Goal: Understand process/instructions: Learn about a topic

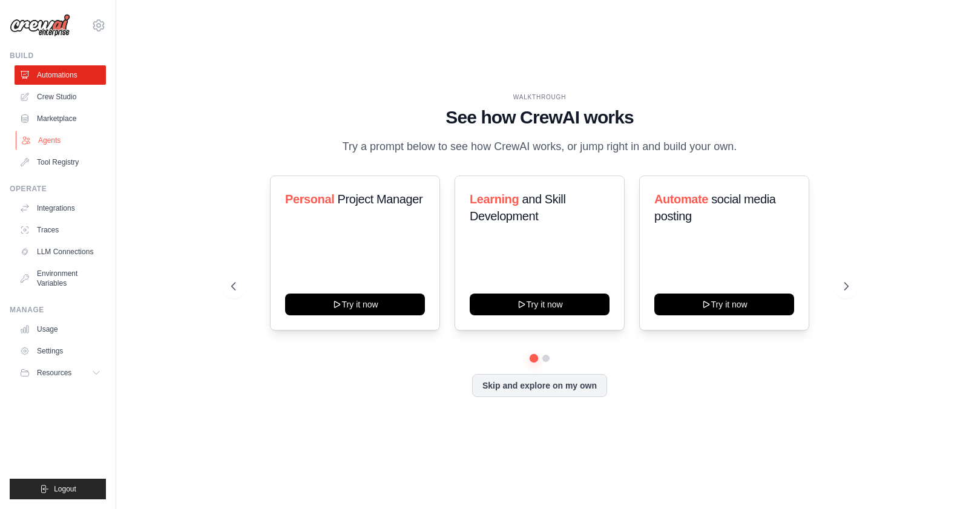
click at [64, 140] on link "Agents" at bounding box center [61, 140] width 91 height 19
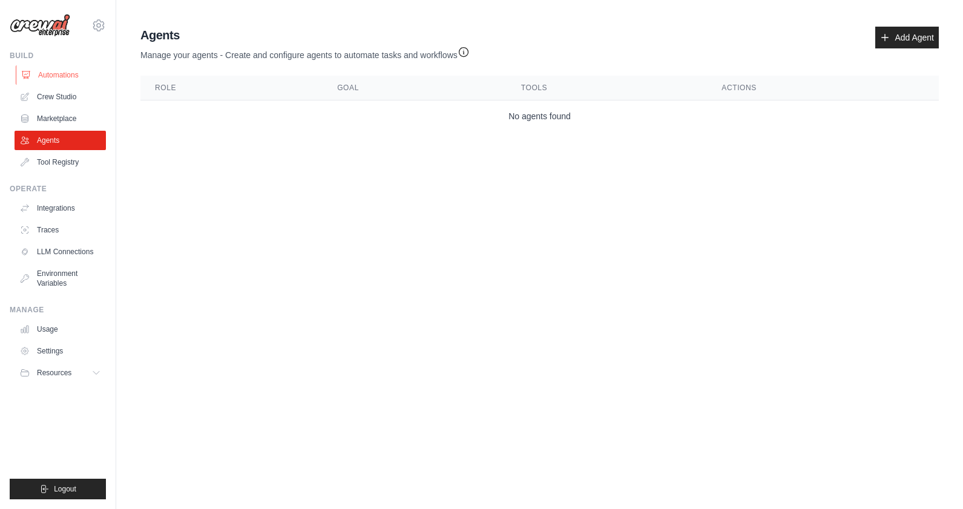
click at [65, 76] on link "Automations" at bounding box center [61, 74] width 91 height 19
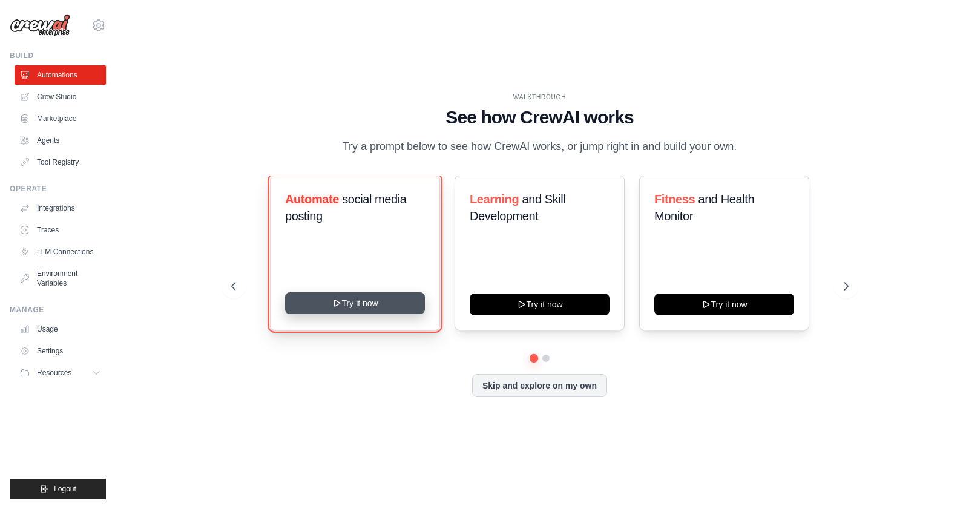
click at [383, 312] on button "Try it now" at bounding box center [355, 303] width 140 height 22
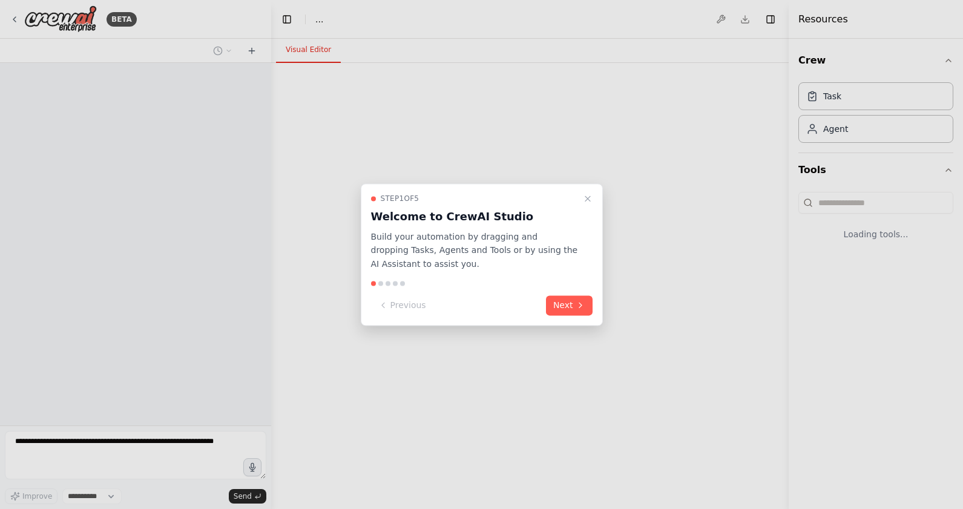
select select "****"
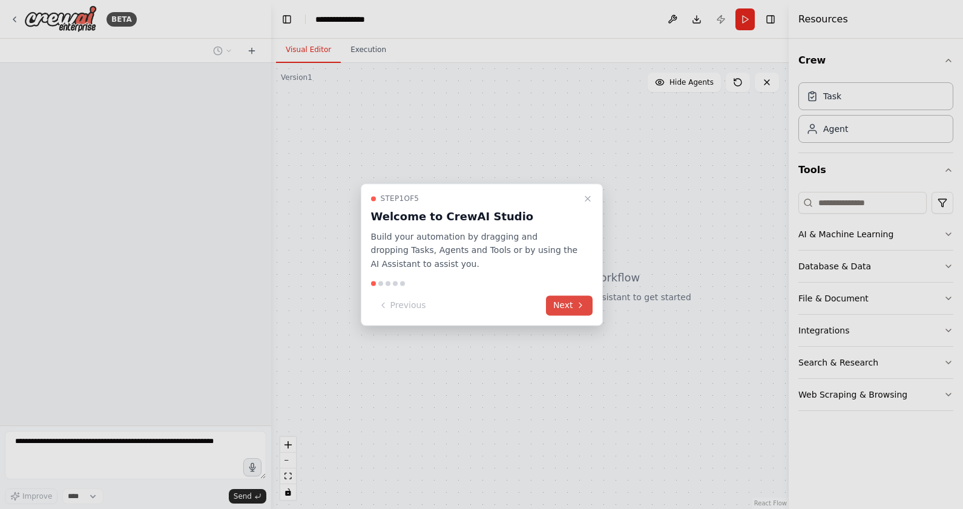
click at [569, 302] on button "Next" at bounding box center [569, 305] width 47 height 20
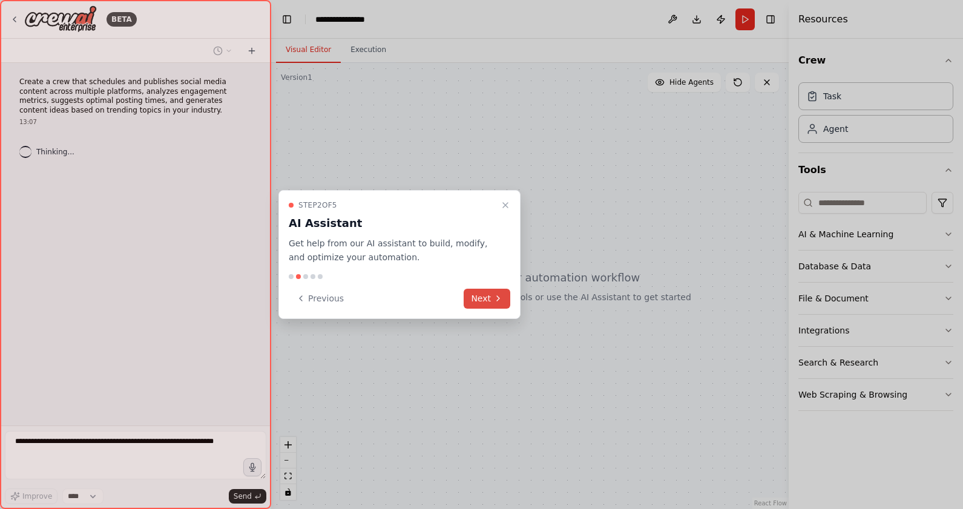
click at [489, 299] on button "Next" at bounding box center [487, 299] width 47 height 20
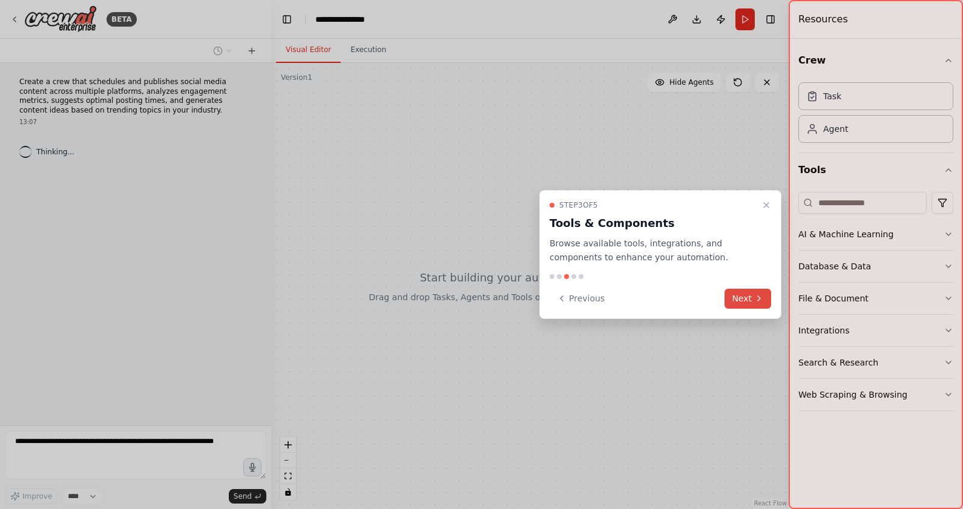
click at [742, 303] on button "Next" at bounding box center [748, 299] width 47 height 20
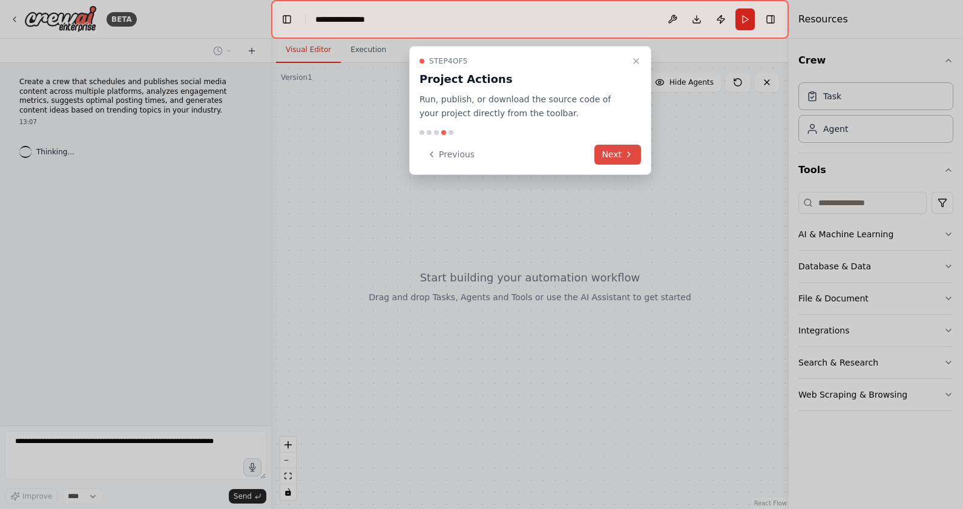
click at [619, 160] on button "Next" at bounding box center [618, 155] width 47 height 20
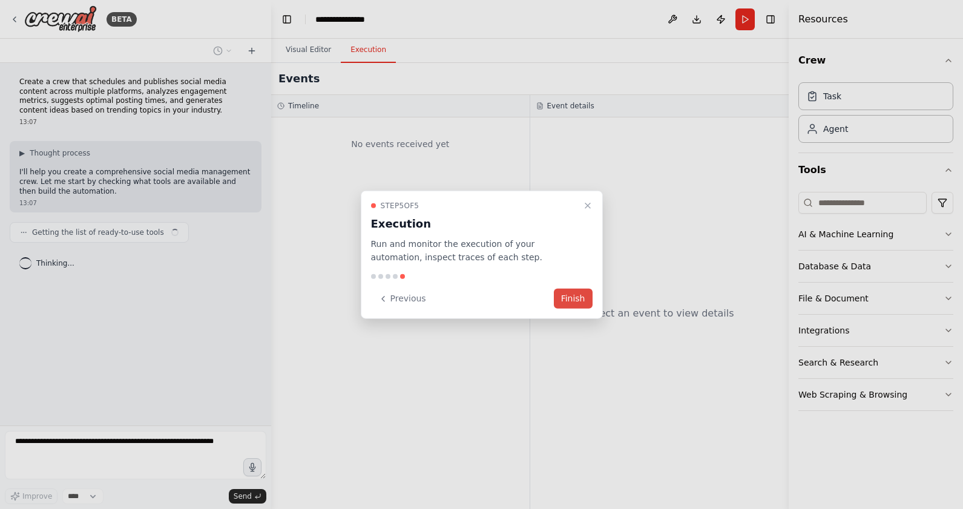
click at [579, 302] on button "Finish" at bounding box center [573, 299] width 39 height 20
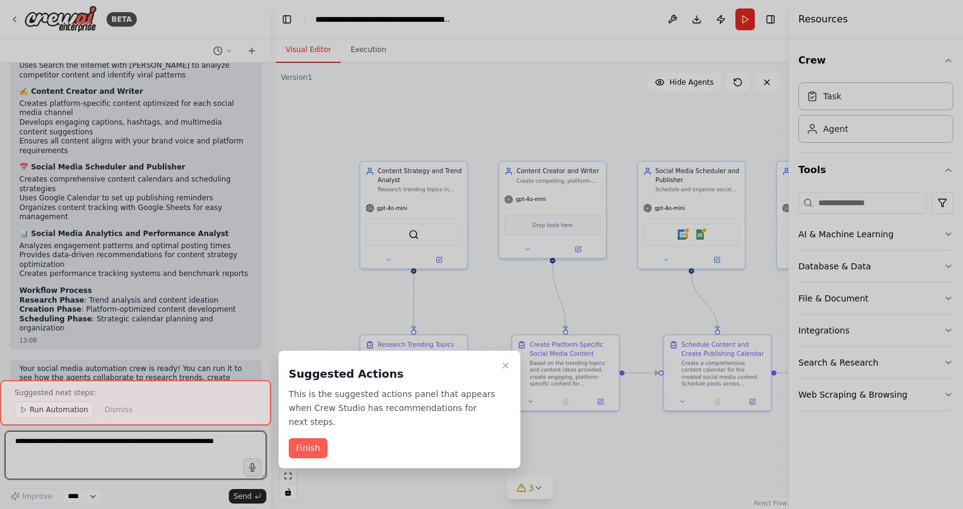
scroll to position [1167, 0]
